Goal: Understand process/instructions: Learn how to perform a task or action

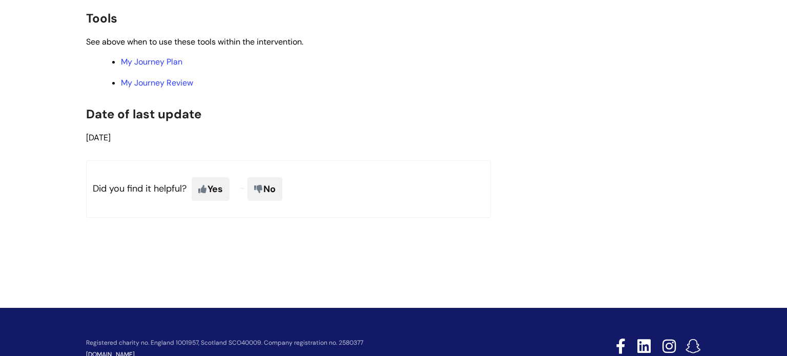
scroll to position [2310, 0]
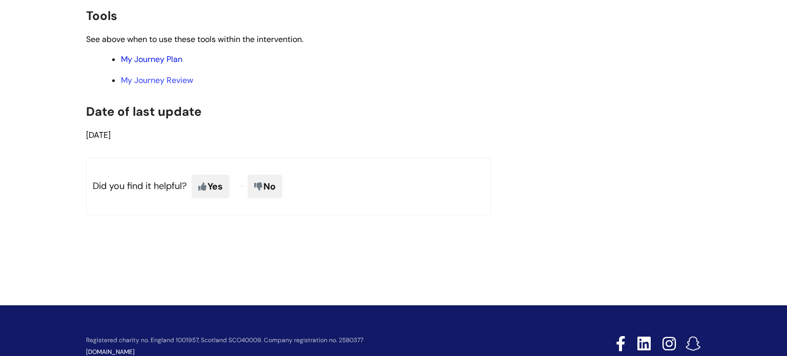
click at [172, 65] on link "My Journey Plan" at bounding box center [151, 59] width 61 height 11
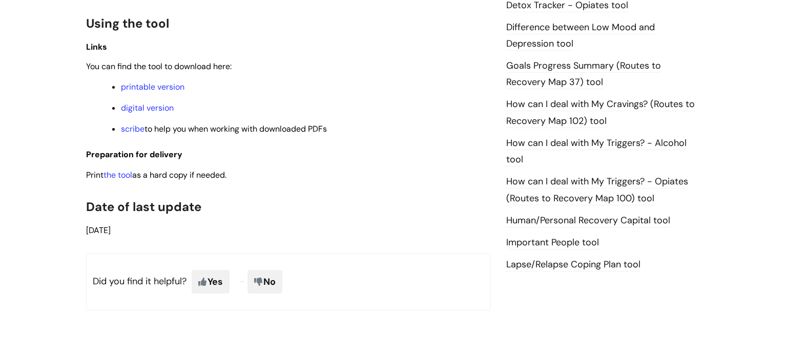
scroll to position [694, 0]
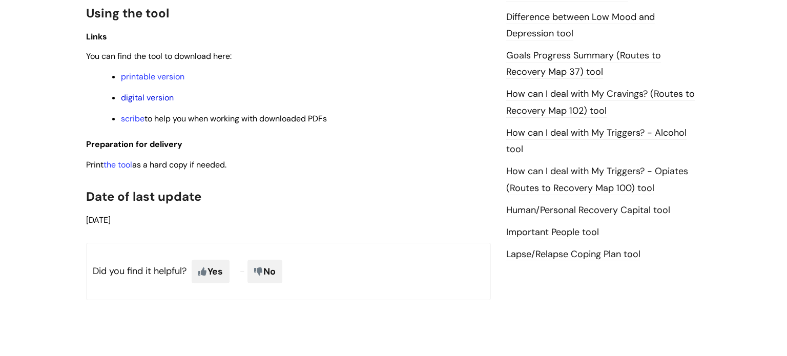
click at [159, 100] on link "digital version" at bounding box center [147, 97] width 53 height 11
